Goal: Check status: Check status

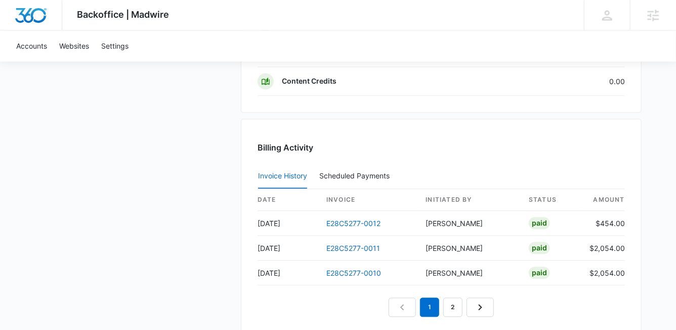
scroll to position [1023, 0]
click at [347, 245] on link "E28C5277-0011" at bounding box center [354, 247] width 54 height 9
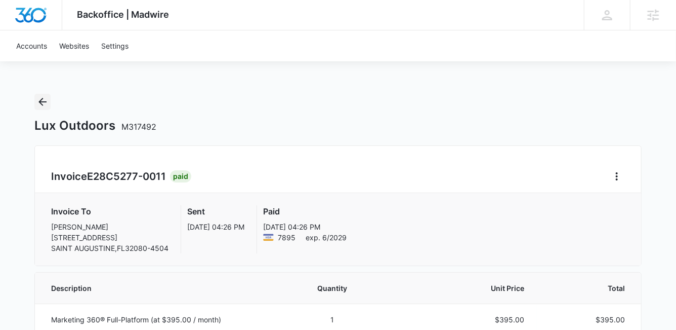
click at [38, 99] on icon "Back" at bounding box center [42, 102] width 12 height 12
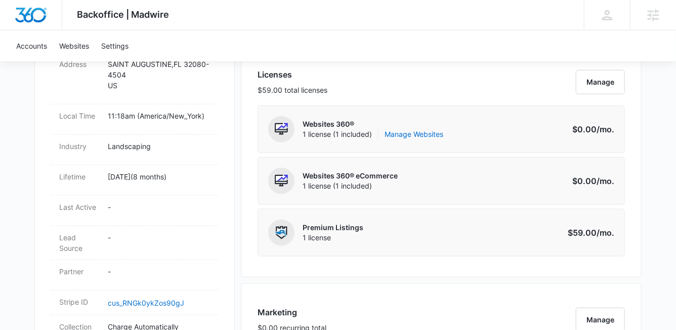
scroll to position [424, 0]
